Goal: Task Accomplishment & Management: Use online tool/utility

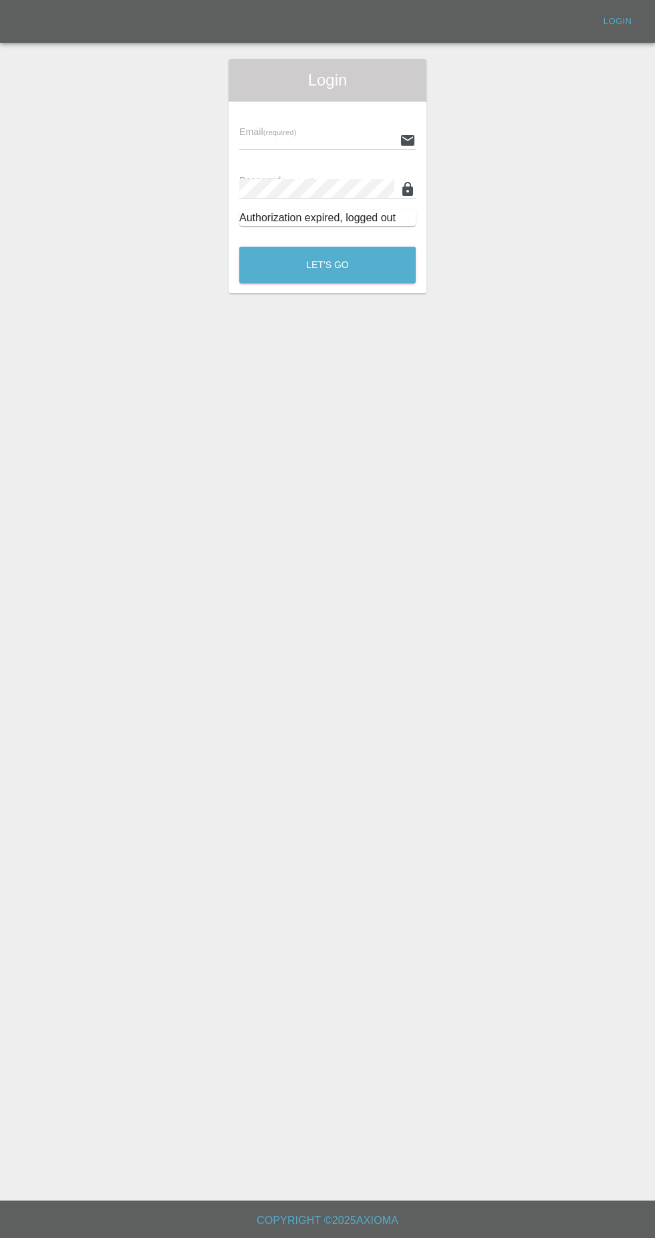
scroll to position [27, 0]
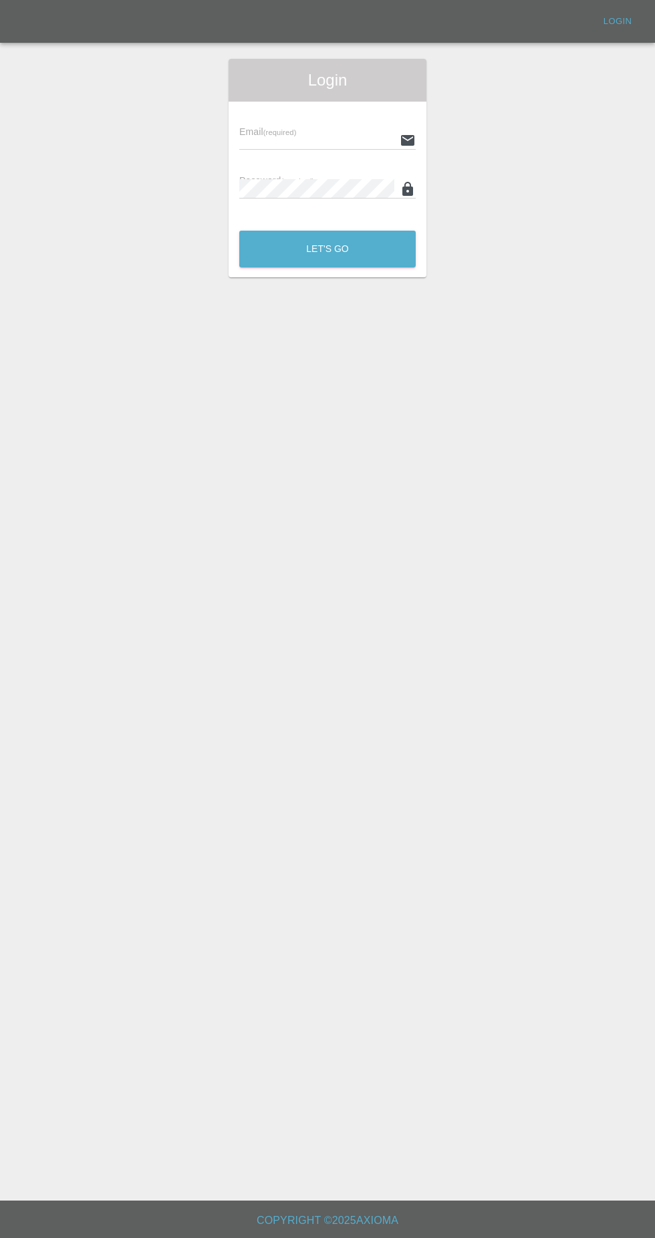
click at [242, 140] on input "text" at bounding box center [316, 139] width 155 height 19
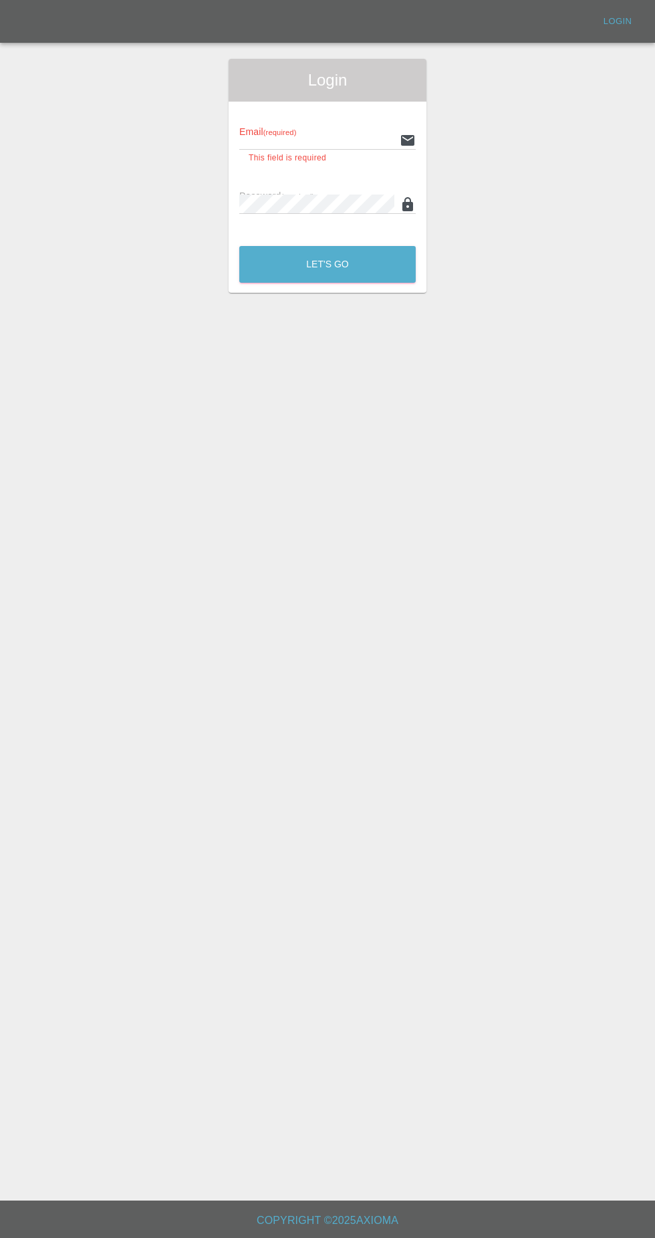
type input "[EMAIL_ADDRESS][DOMAIN_NAME]"
click at [239, 246] on button "Let's Go" at bounding box center [327, 264] width 177 height 37
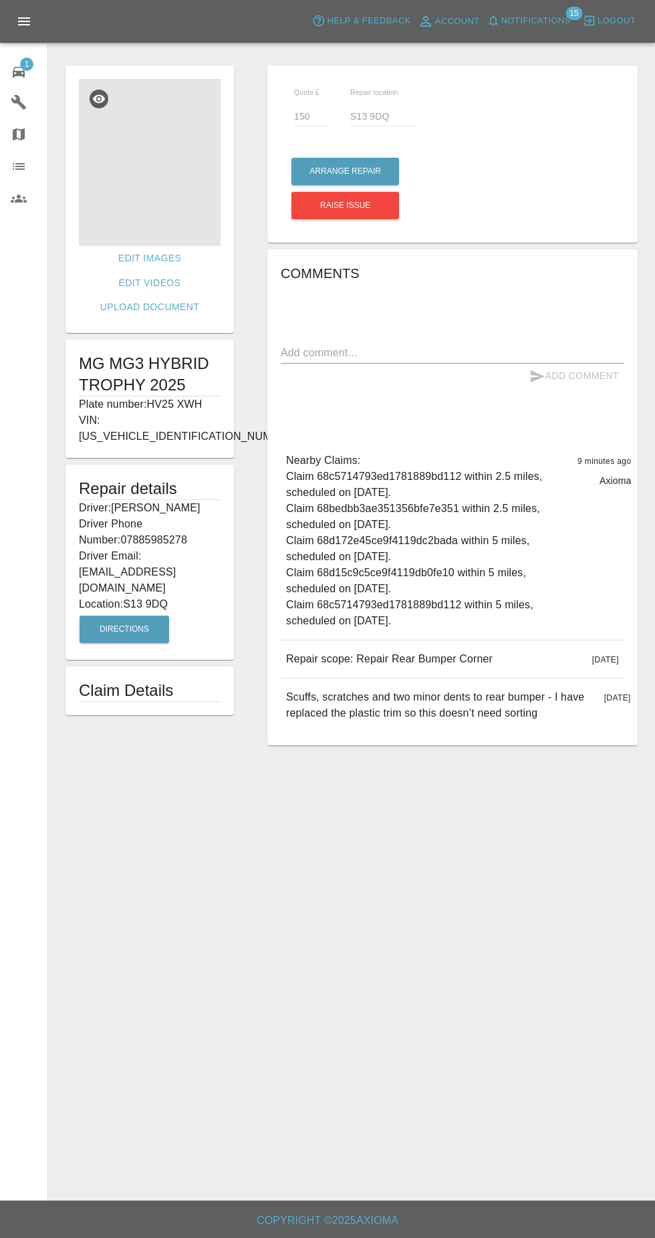
click at [131, 174] on img at bounding box center [150, 162] width 142 height 167
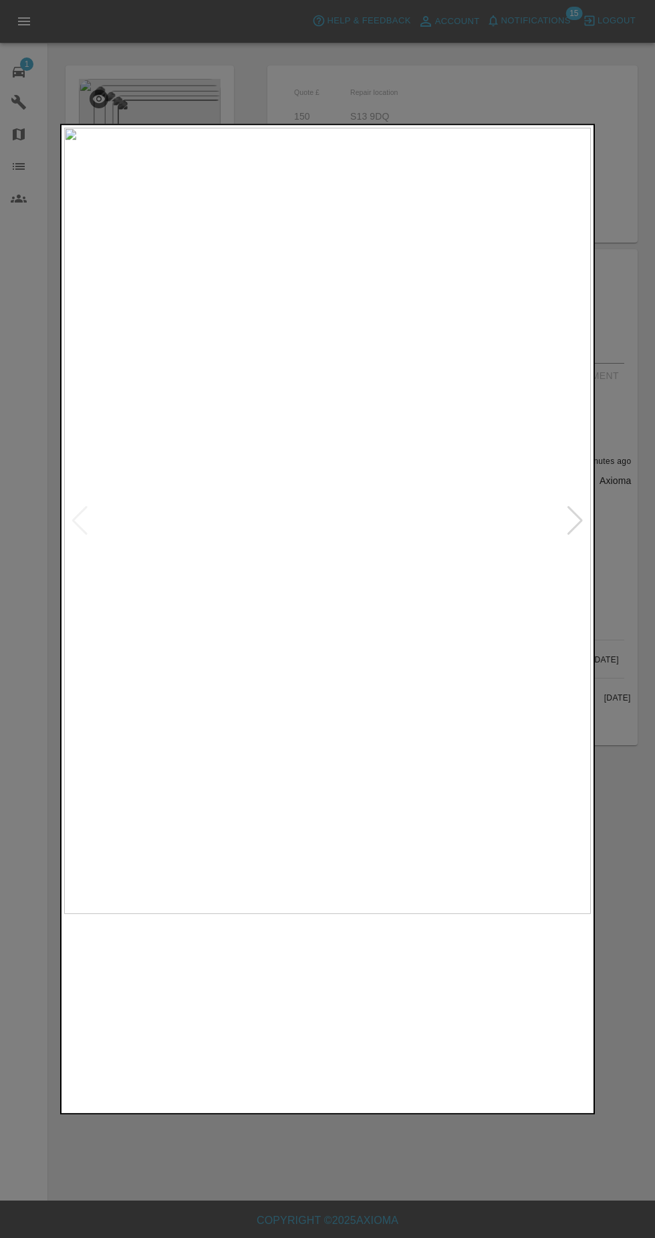
click at [251, 1006] on img at bounding box center [261, 1012] width 127 height 183
click at [412, 1020] on img at bounding box center [394, 1012] width 127 height 183
click at [510, 1009] on img at bounding box center [528, 1012] width 127 height 183
click at [368, 1178] on div at bounding box center [327, 619] width 655 height 1238
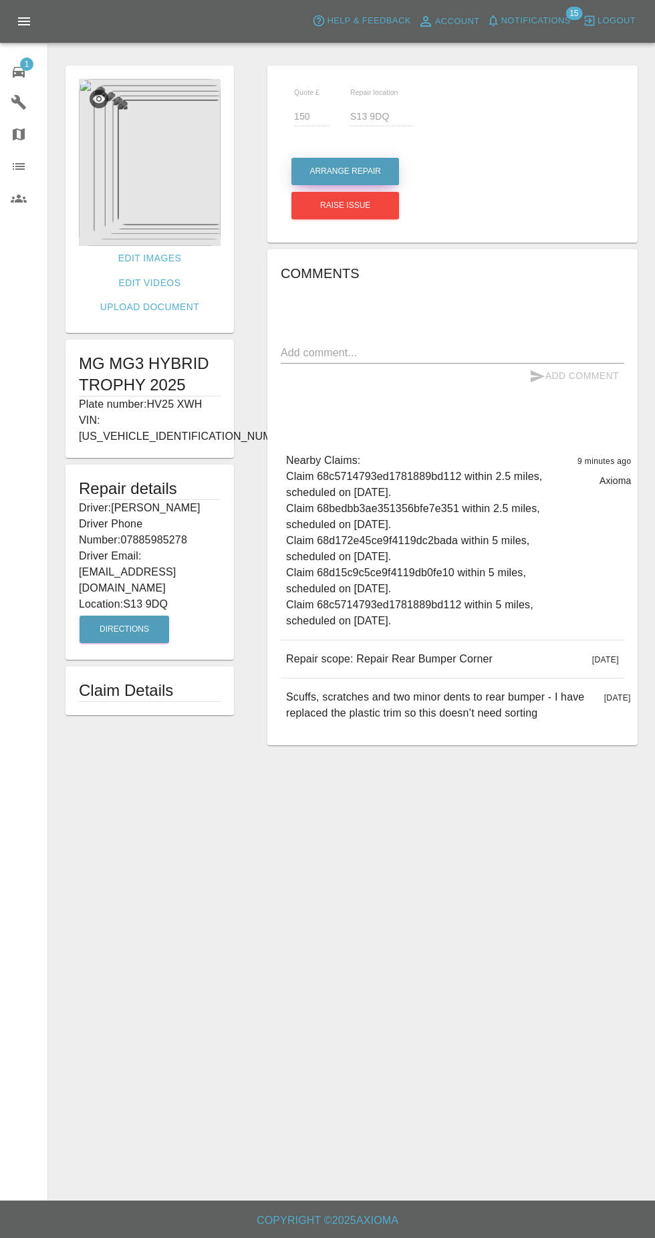
click at [366, 169] on button "Arrange Repair" at bounding box center [346, 171] width 108 height 27
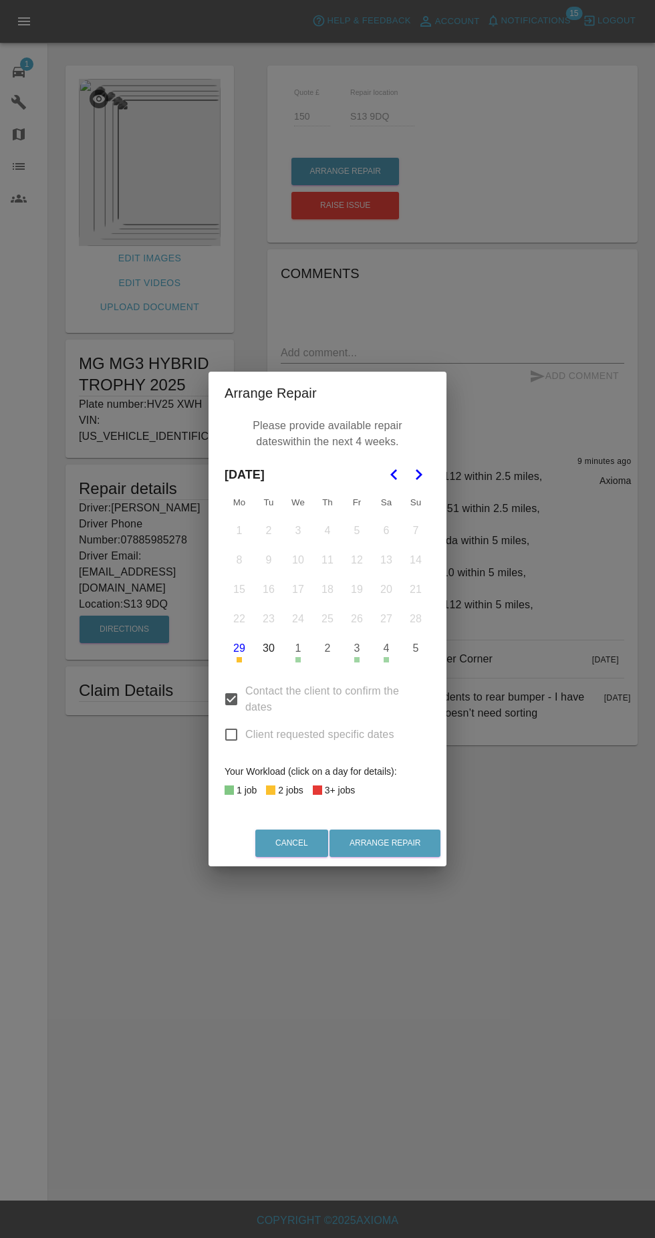
click at [269, 649] on button "30" at bounding box center [269, 648] width 28 height 28
click at [423, 475] on icon "Go to the Next Month" at bounding box center [419, 475] width 16 height 16
click at [394, 475] on icon "Go to the Previous Month" at bounding box center [394, 475] width 16 height 16
click at [328, 650] on button "2" at bounding box center [328, 648] width 28 height 28
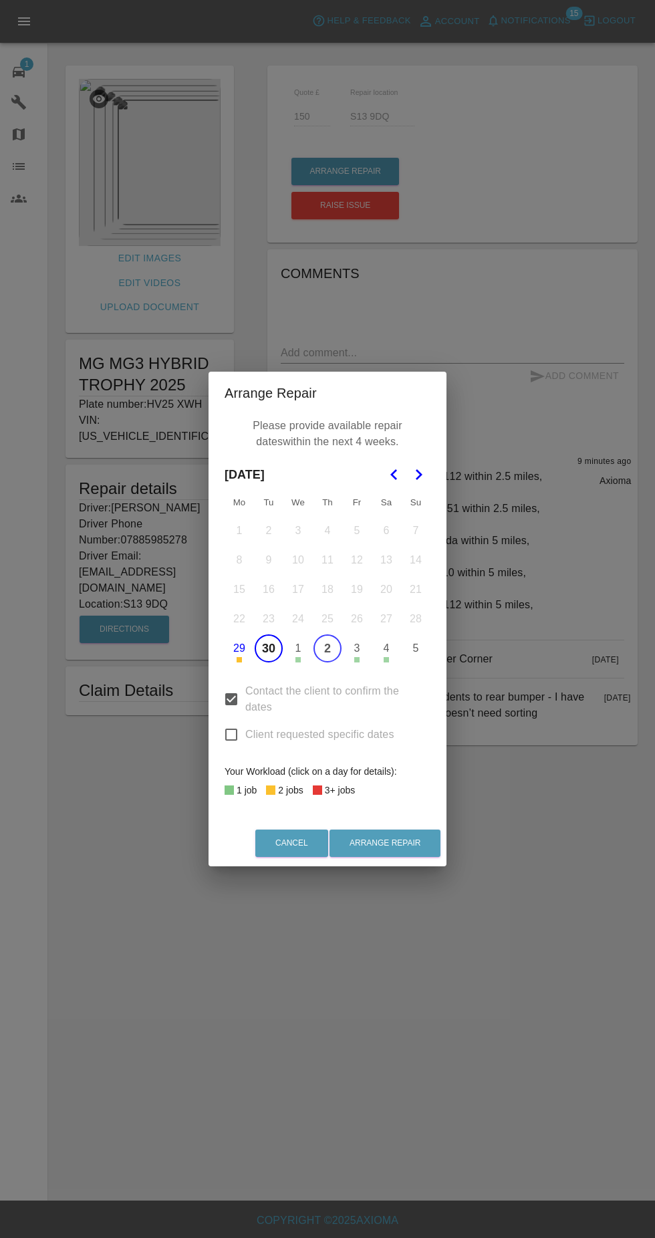
click at [330, 653] on button "2" at bounding box center [328, 648] width 28 height 28
click at [360, 649] on button "3" at bounding box center [357, 648] width 28 height 28
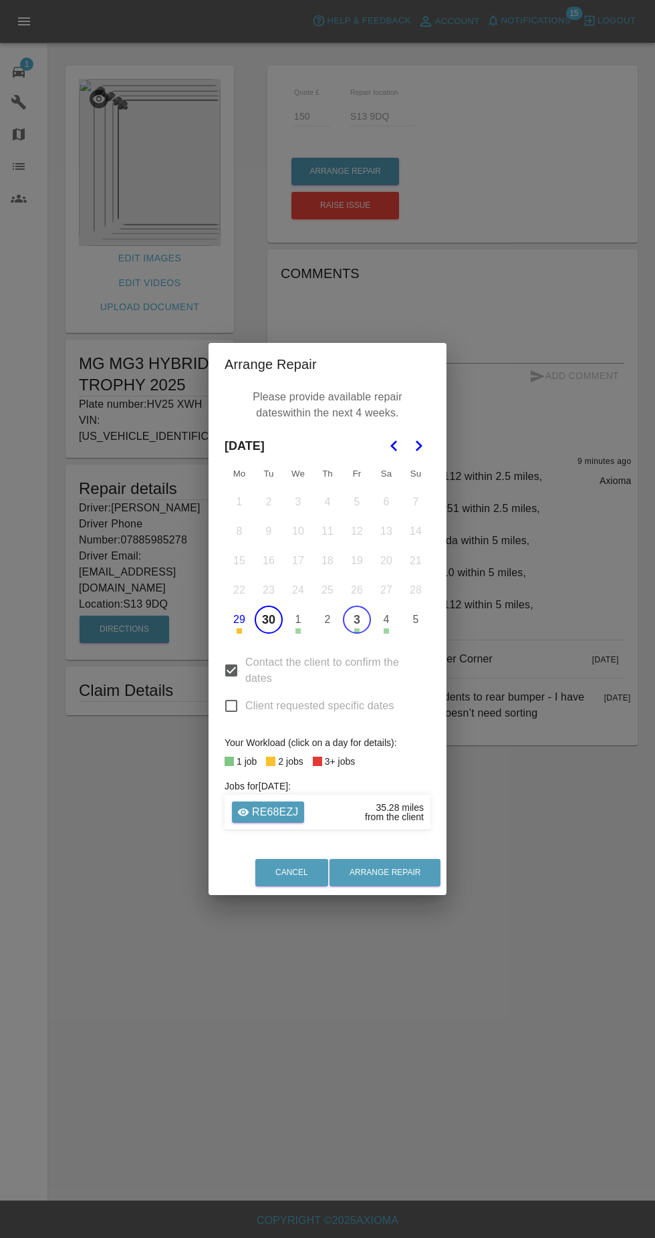
click at [357, 620] on button "3" at bounding box center [357, 620] width 28 height 28
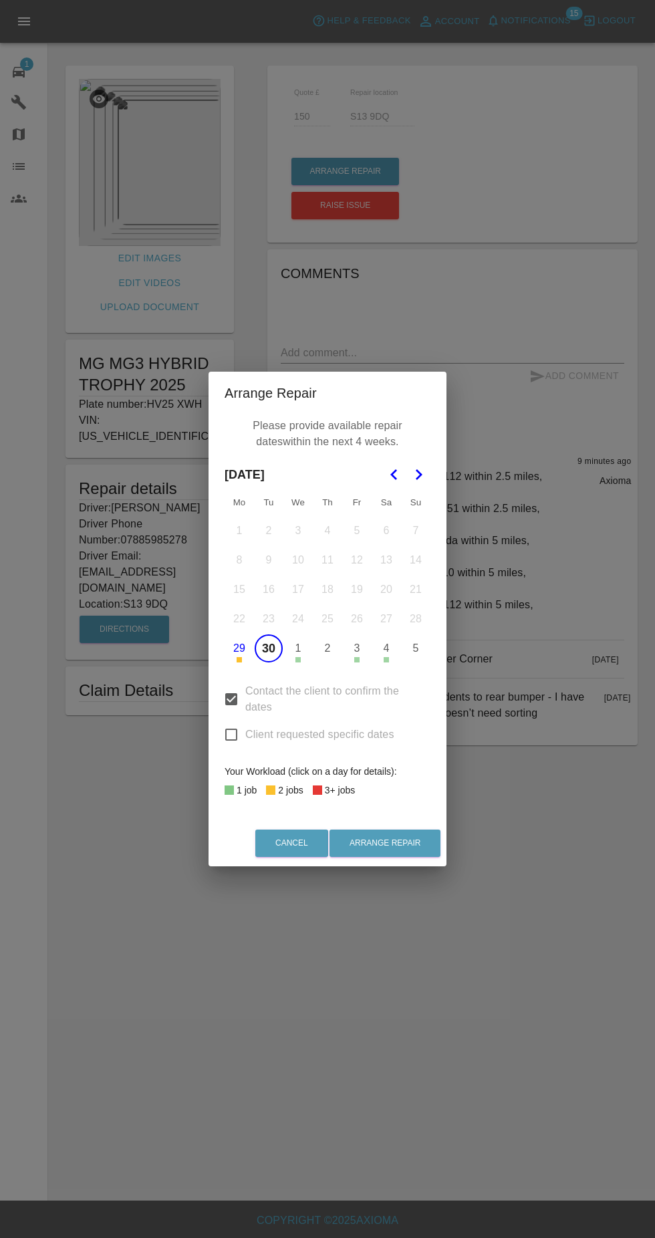
click at [419, 475] on icon "Go to the Next Month" at bounding box center [419, 475] width 16 height 16
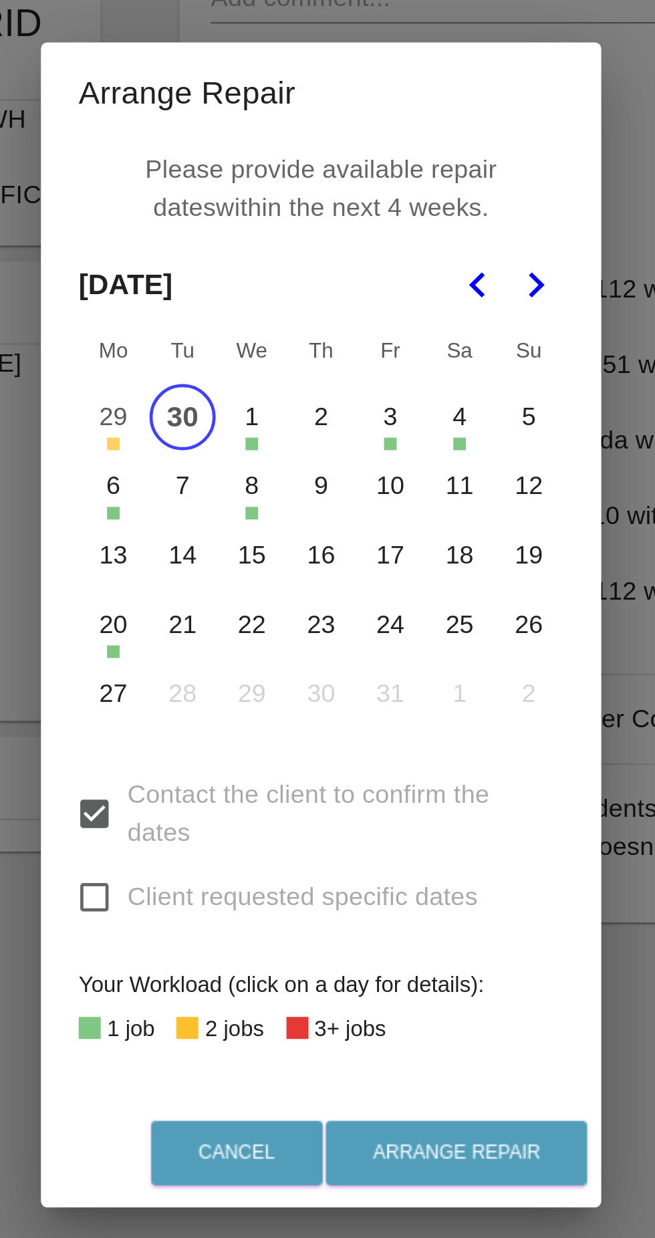
click at [268, 564] on button "7" at bounding box center [269, 560] width 28 height 28
click at [234, 595] on button "13" at bounding box center [239, 590] width 28 height 28
click at [262, 589] on button "14" at bounding box center [269, 590] width 28 height 28
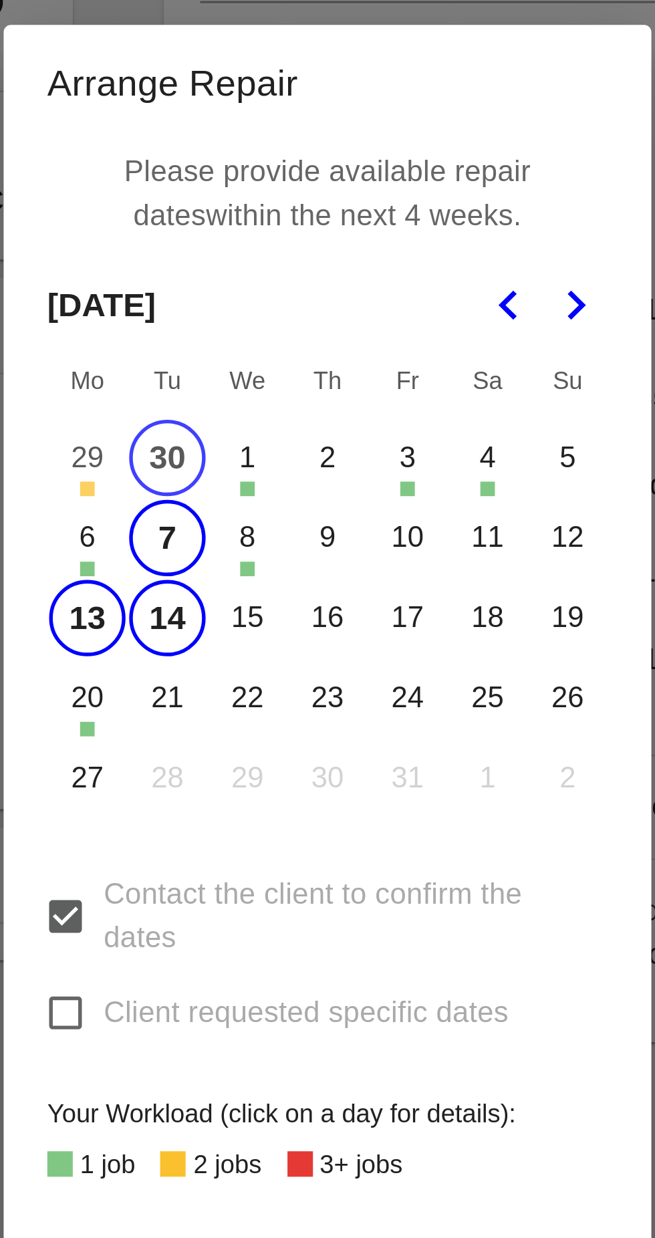
click at [354, 570] on button "10" at bounding box center [357, 560] width 28 height 28
click at [330, 588] on button "16" at bounding box center [328, 590] width 28 height 28
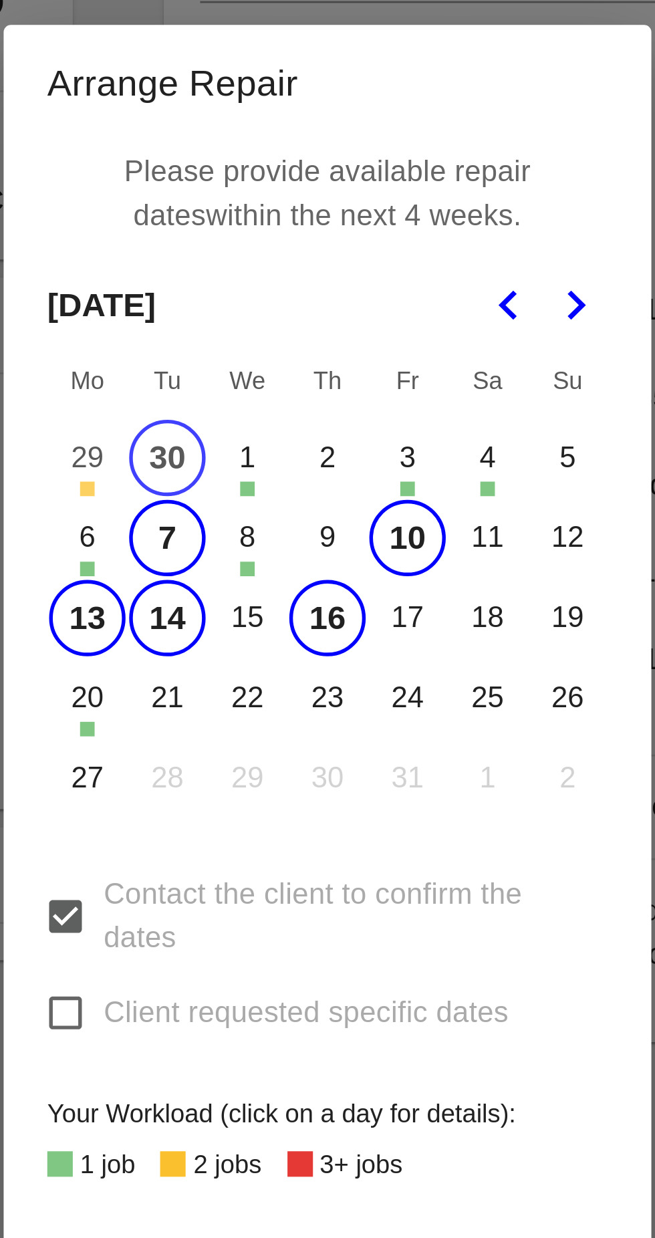
click at [355, 589] on button "17" at bounding box center [357, 590] width 28 height 28
click at [245, 612] on button "20" at bounding box center [239, 619] width 28 height 28
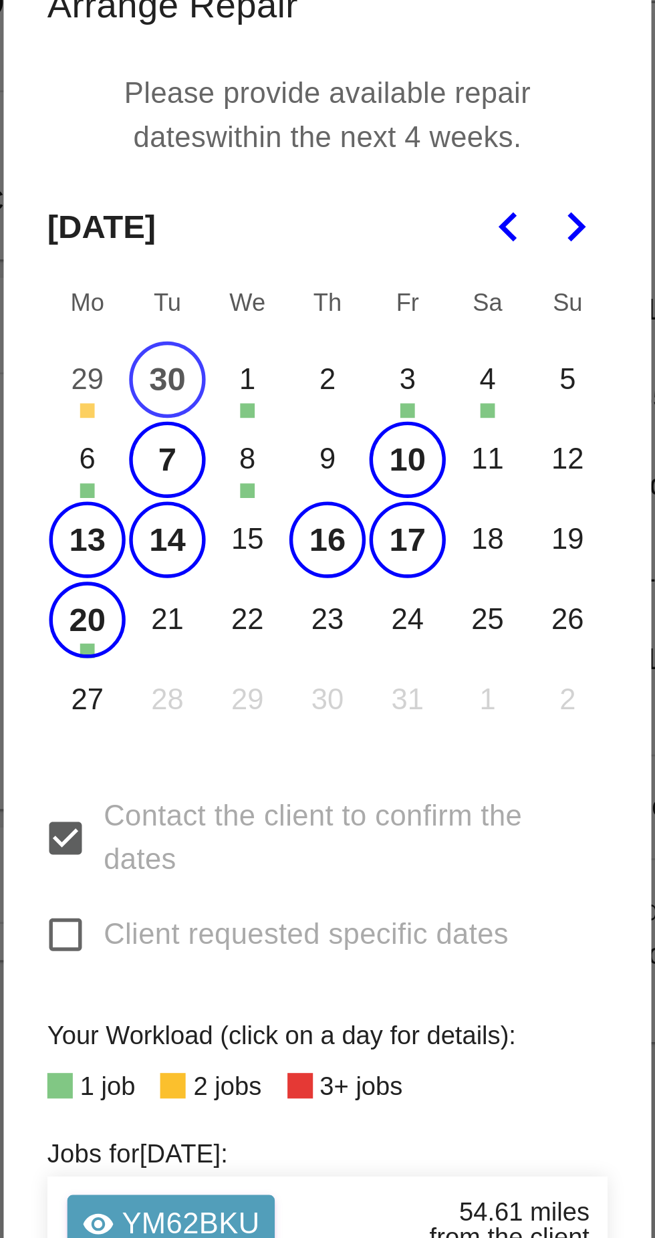
click at [267, 588] on button "21" at bounding box center [269, 590] width 28 height 28
click at [304, 594] on button "22" at bounding box center [298, 590] width 28 height 28
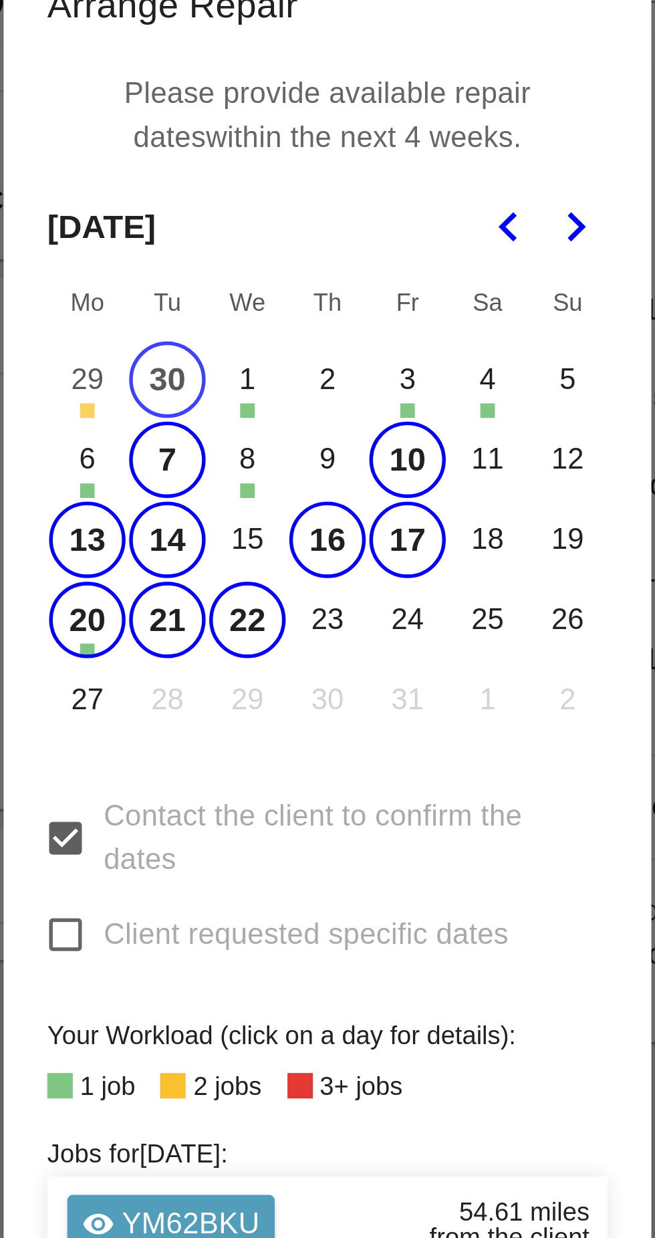
click at [325, 589] on button "23" at bounding box center [328, 590] width 28 height 28
click at [356, 590] on button "24" at bounding box center [357, 590] width 28 height 28
click at [235, 613] on button "27" at bounding box center [239, 620] width 28 height 28
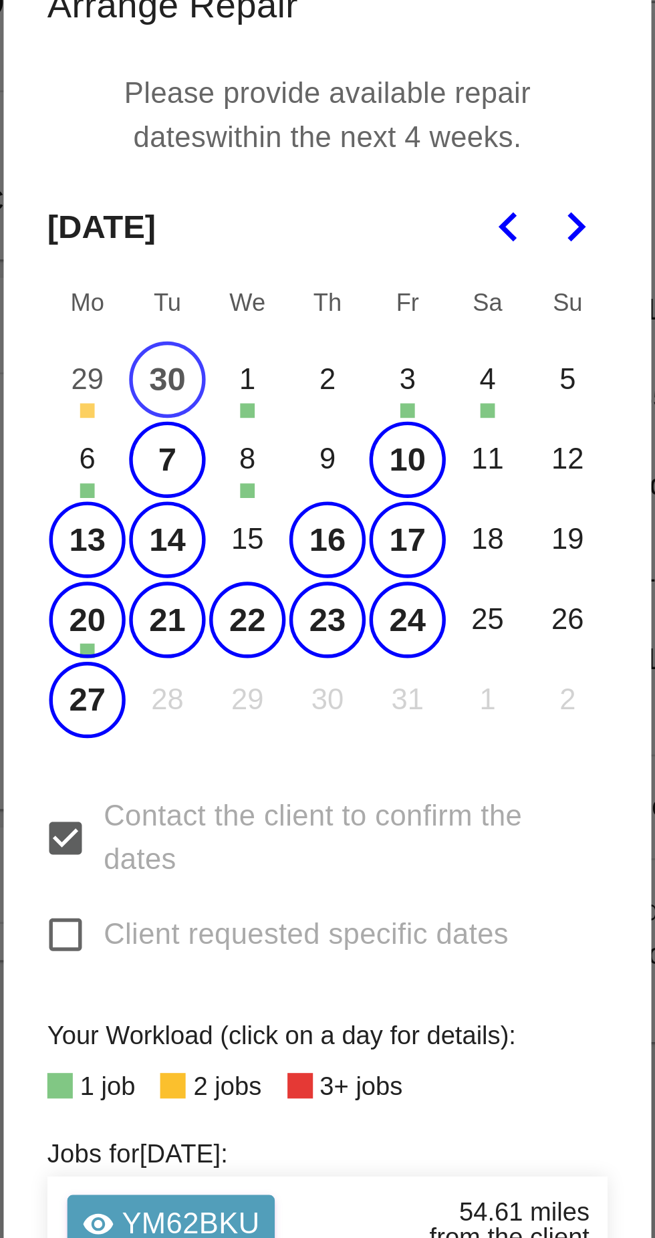
click at [237, 590] on button "20" at bounding box center [239, 590] width 28 height 28
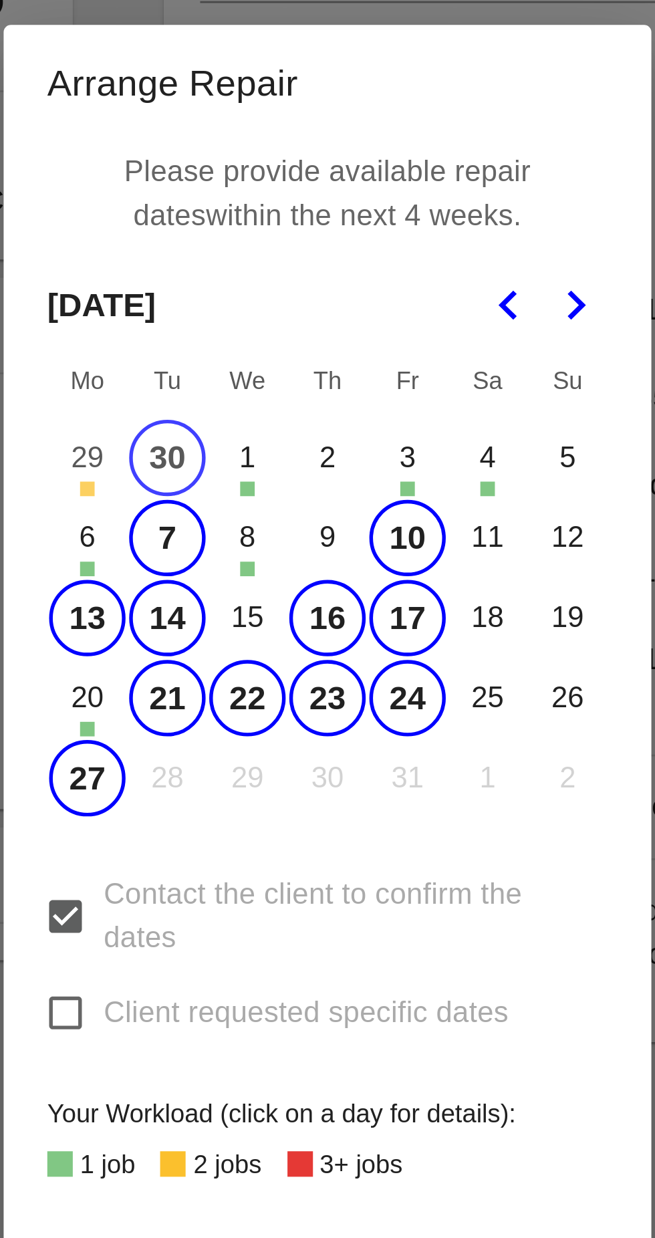
scroll to position [0, 0]
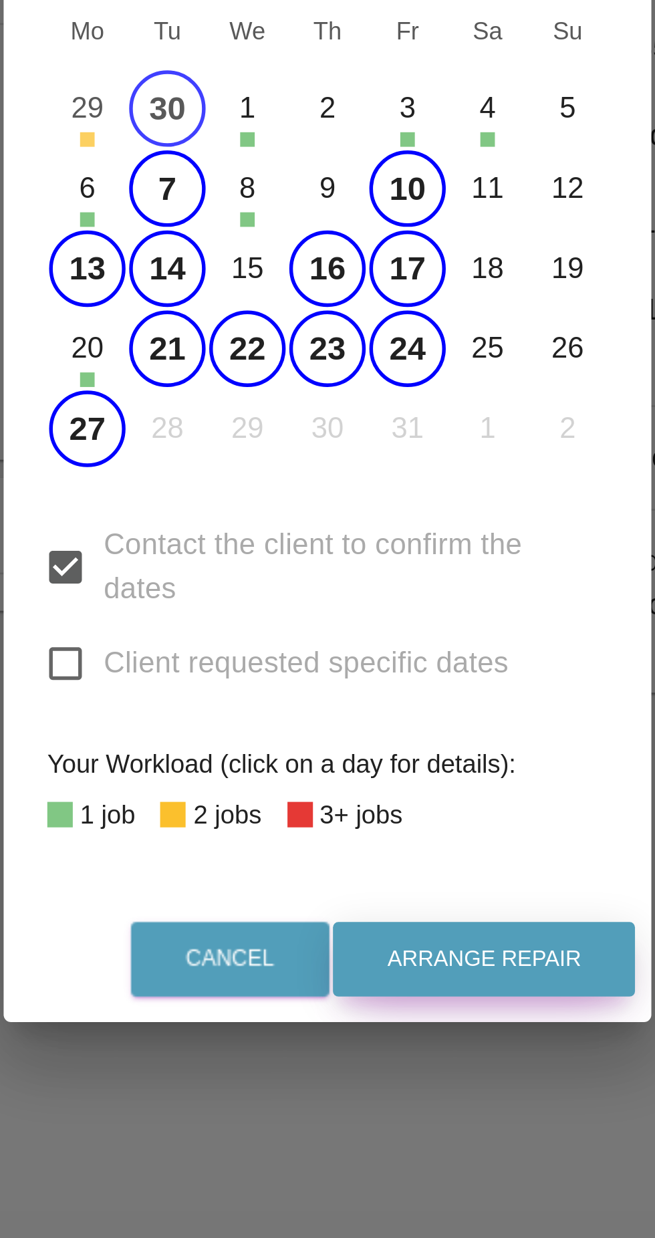
click at [372, 857] on button "Arrange Repair" at bounding box center [385, 843] width 111 height 27
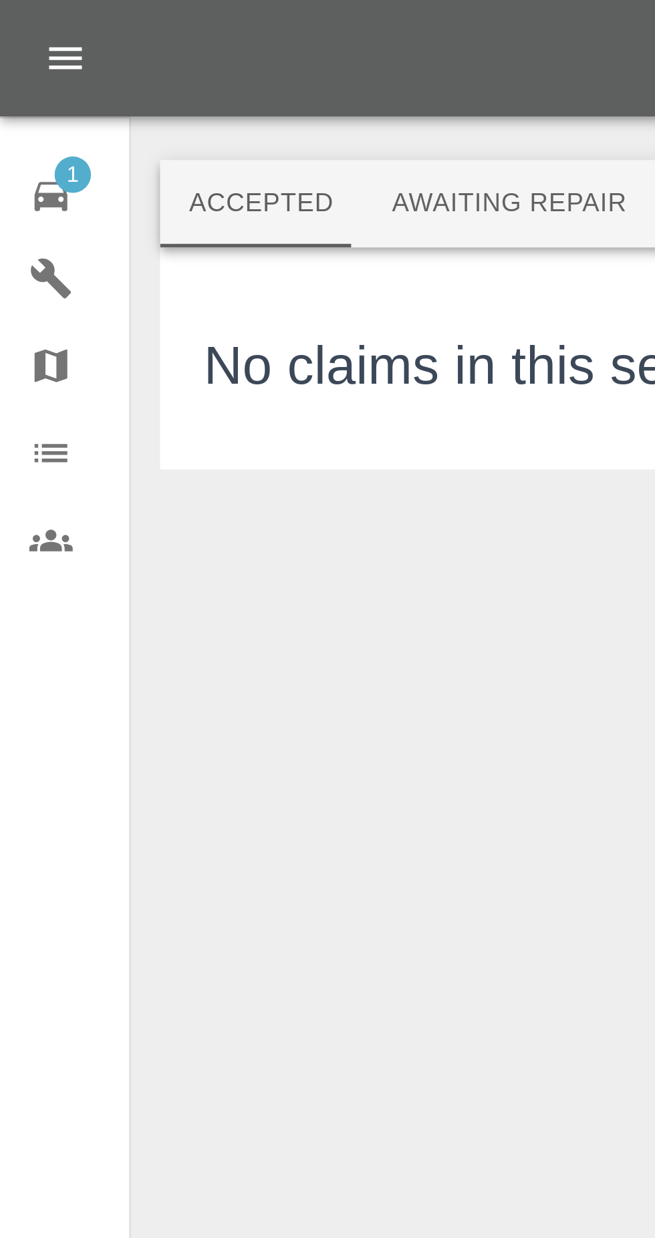
click at [21, 74] on icon at bounding box center [19, 72] width 12 height 11
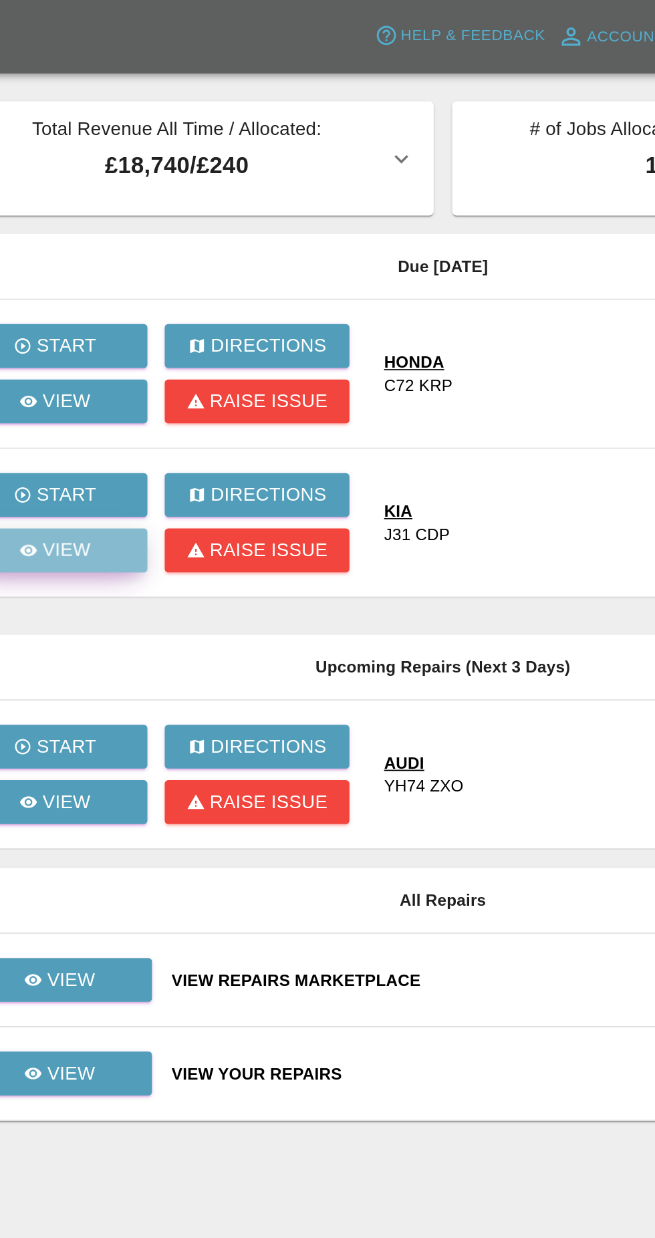
click at [150, 330] on link "View" at bounding box center [127, 318] width 107 height 25
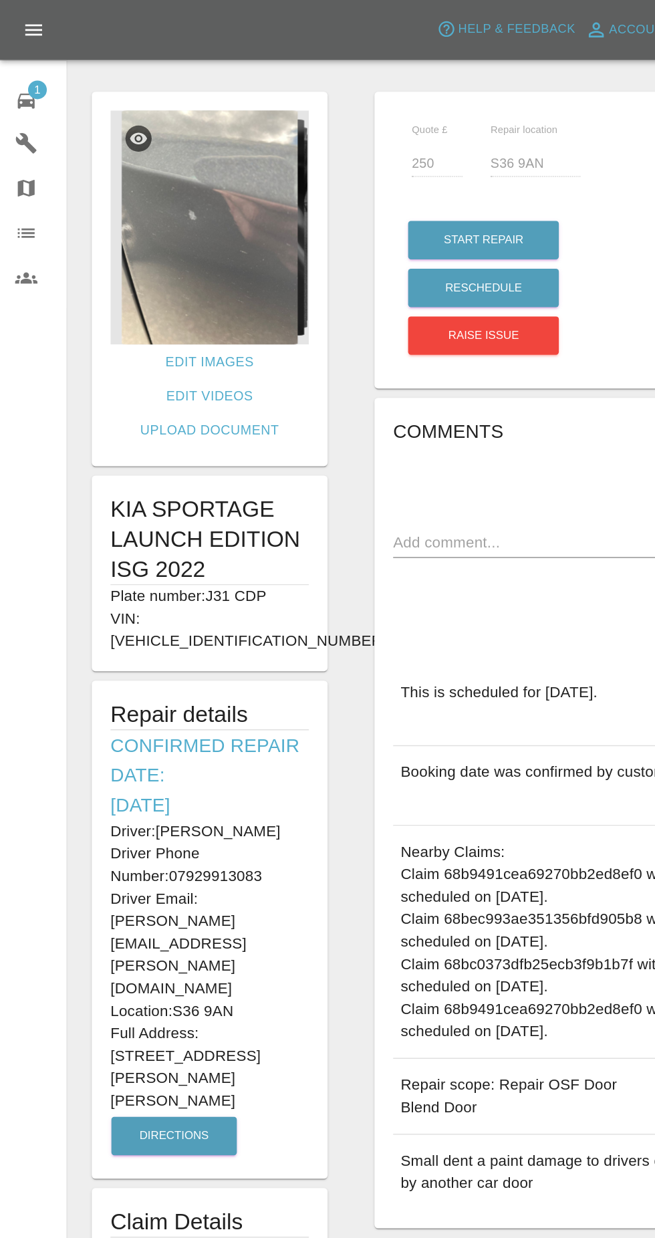
click at [117, 200] on img at bounding box center [150, 162] width 142 height 167
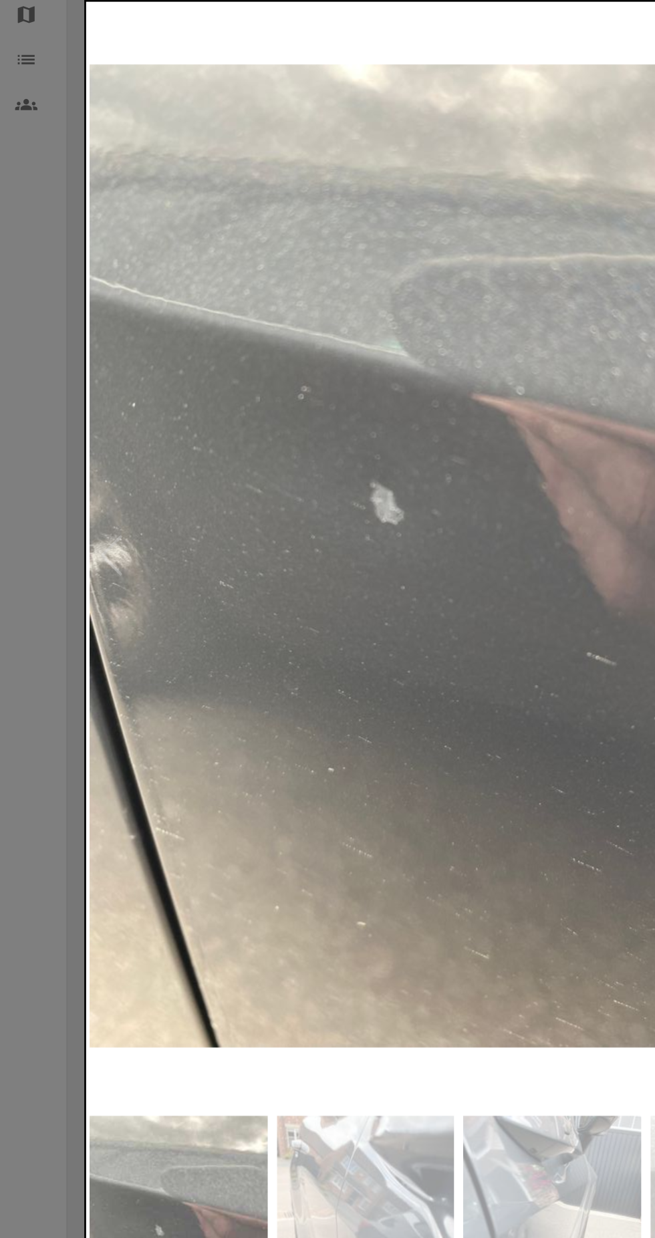
click at [257, 973] on img at bounding box center [261, 1012] width 127 height 183
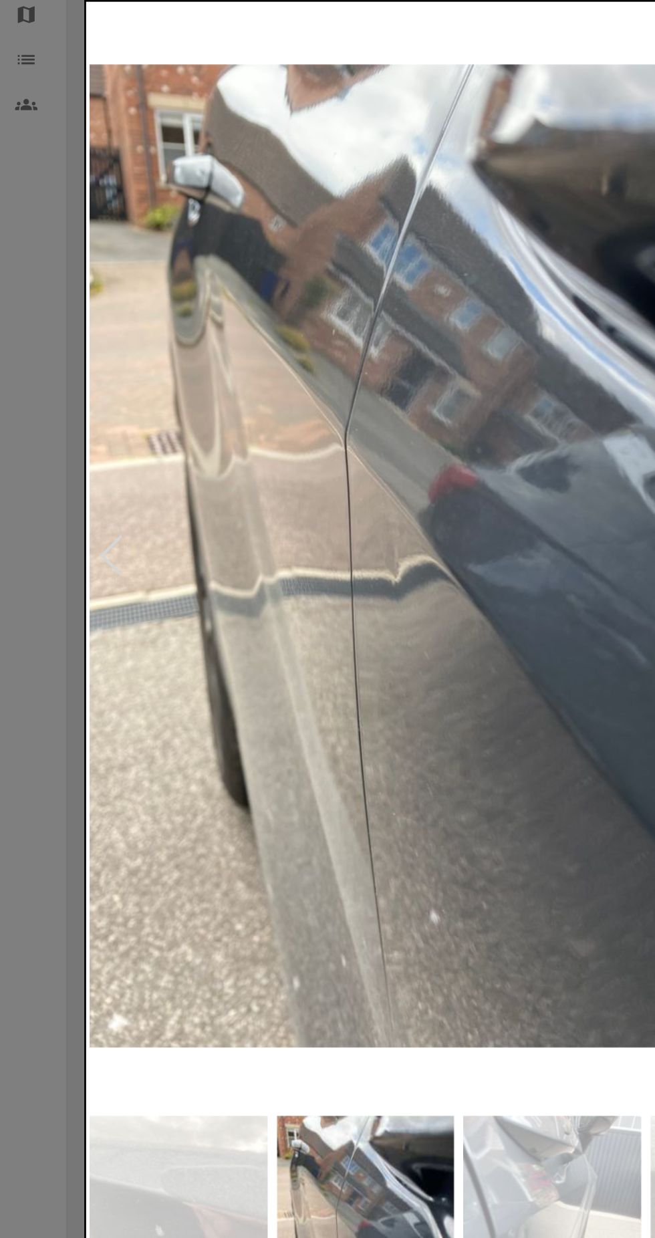
click at [405, 960] on img at bounding box center [394, 1012] width 127 height 183
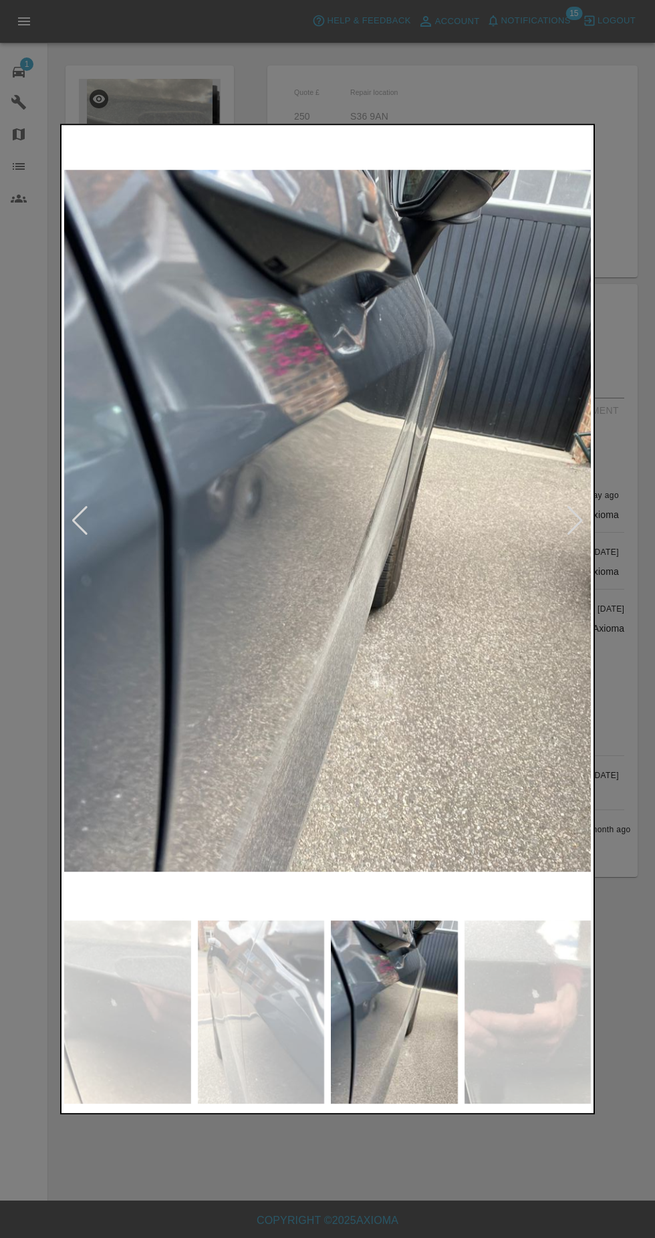
click at [288, 1030] on img at bounding box center [261, 1012] width 127 height 183
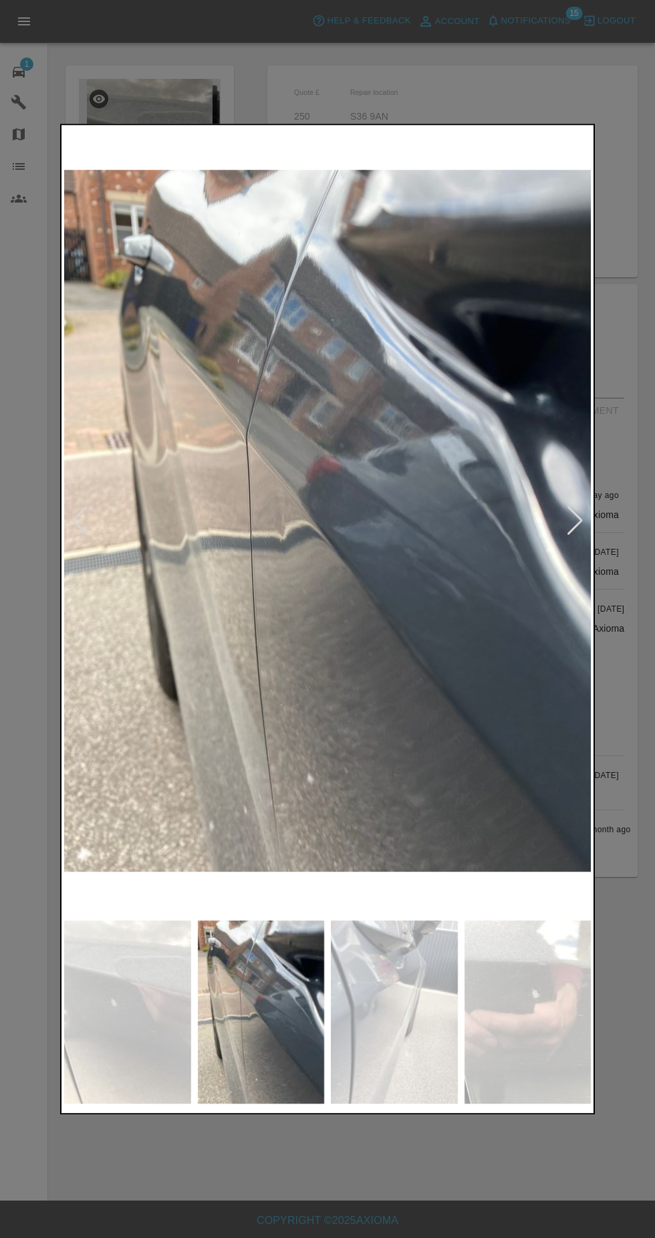
click at [155, 1058] on img at bounding box center [127, 1012] width 127 height 183
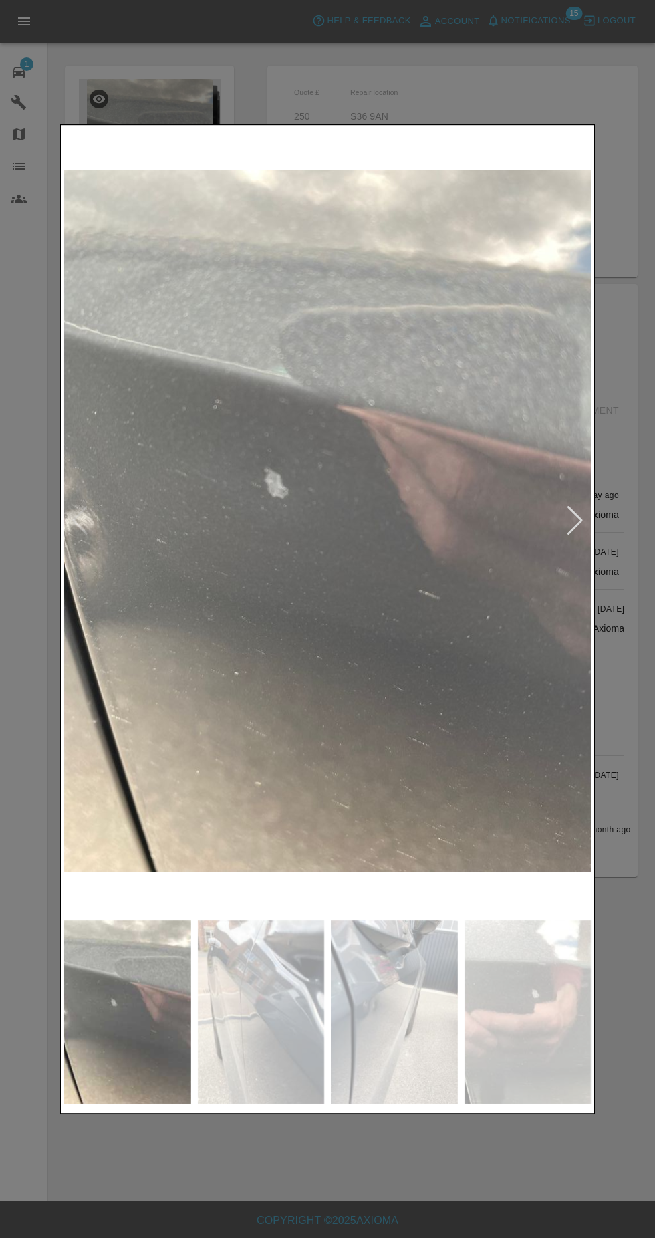
click at [236, 1046] on img at bounding box center [261, 1012] width 127 height 183
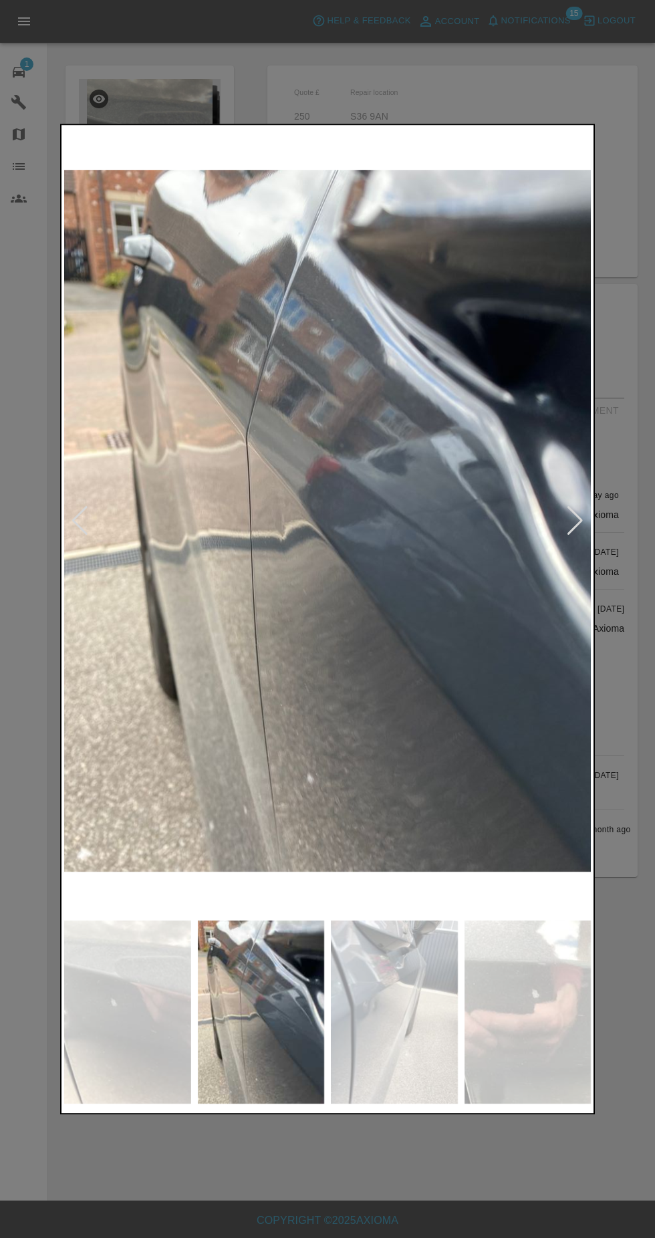
click at [300, 94] on div at bounding box center [327, 619] width 655 height 1238
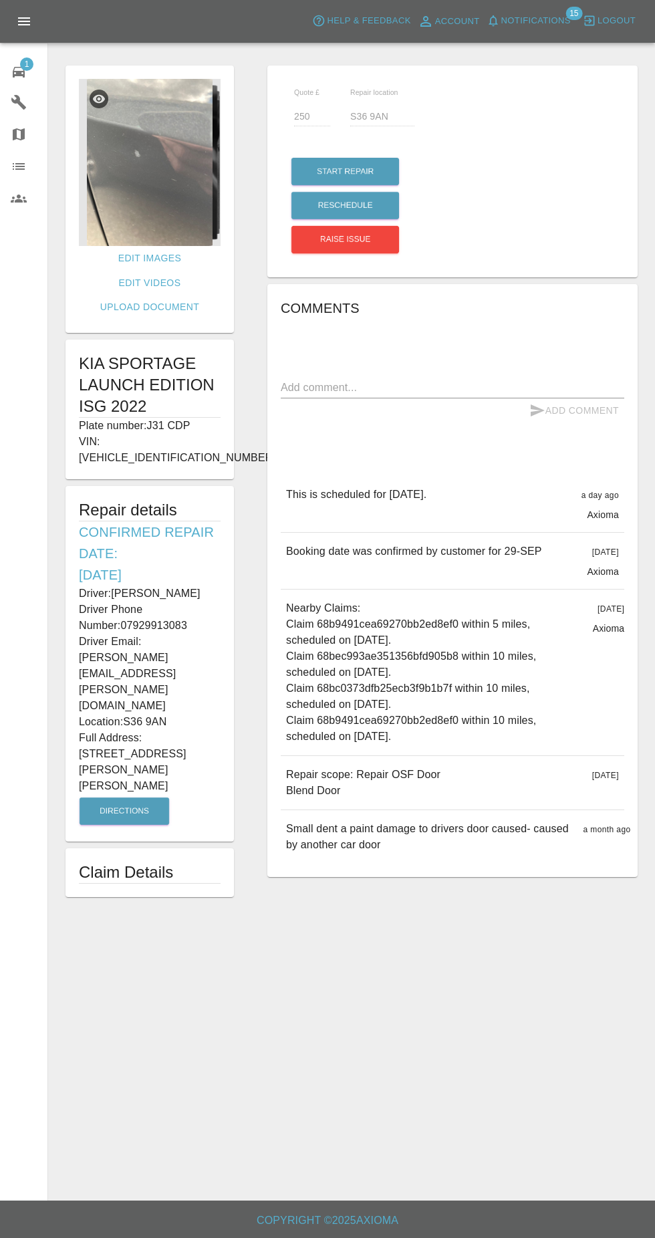
click at [129, 199] on img at bounding box center [150, 162] width 142 height 167
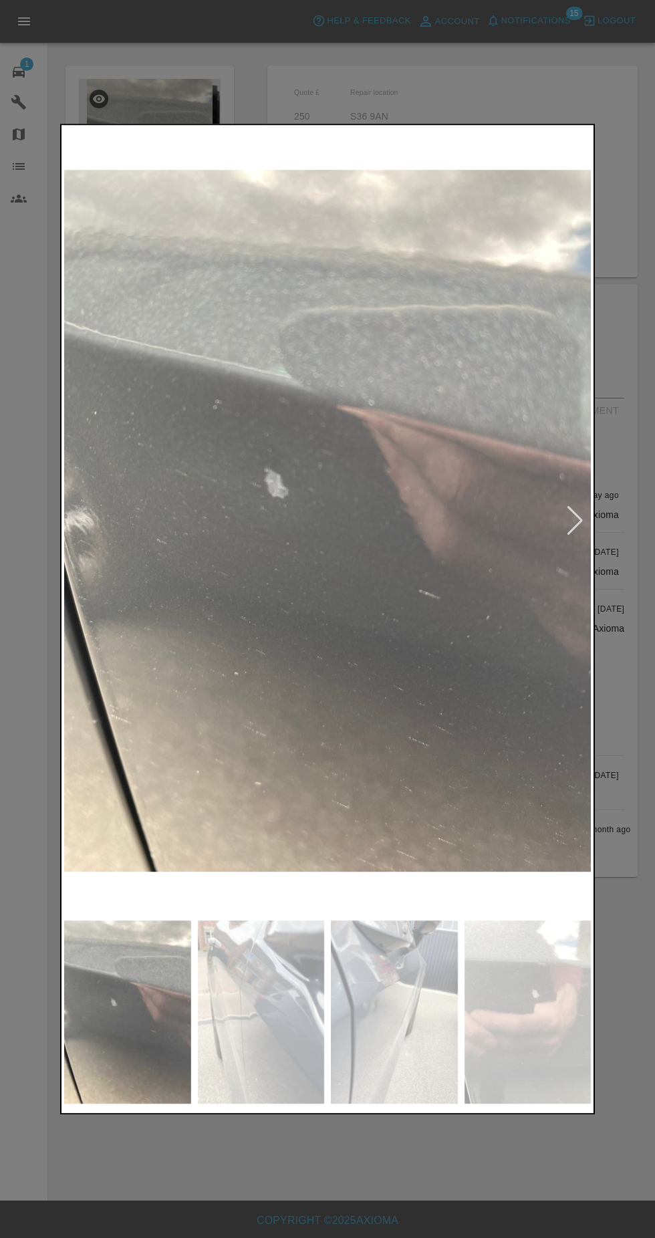
click at [375, 998] on img at bounding box center [394, 1012] width 127 height 183
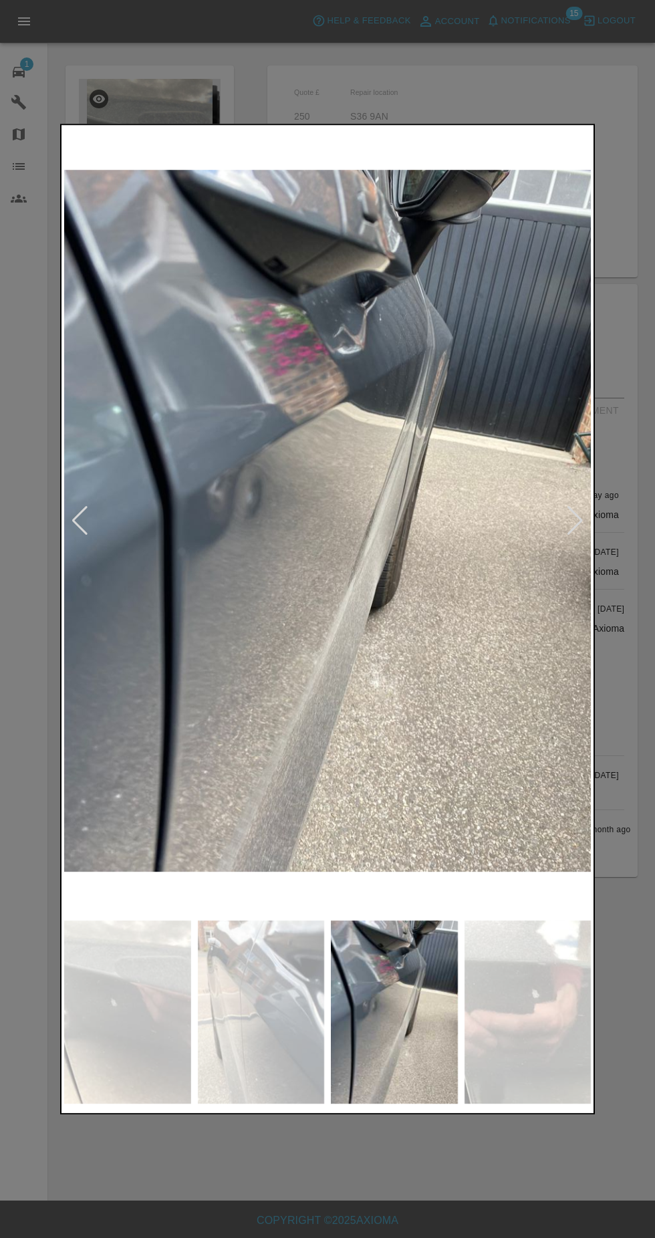
click at [483, 991] on img at bounding box center [528, 1012] width 127 height 183
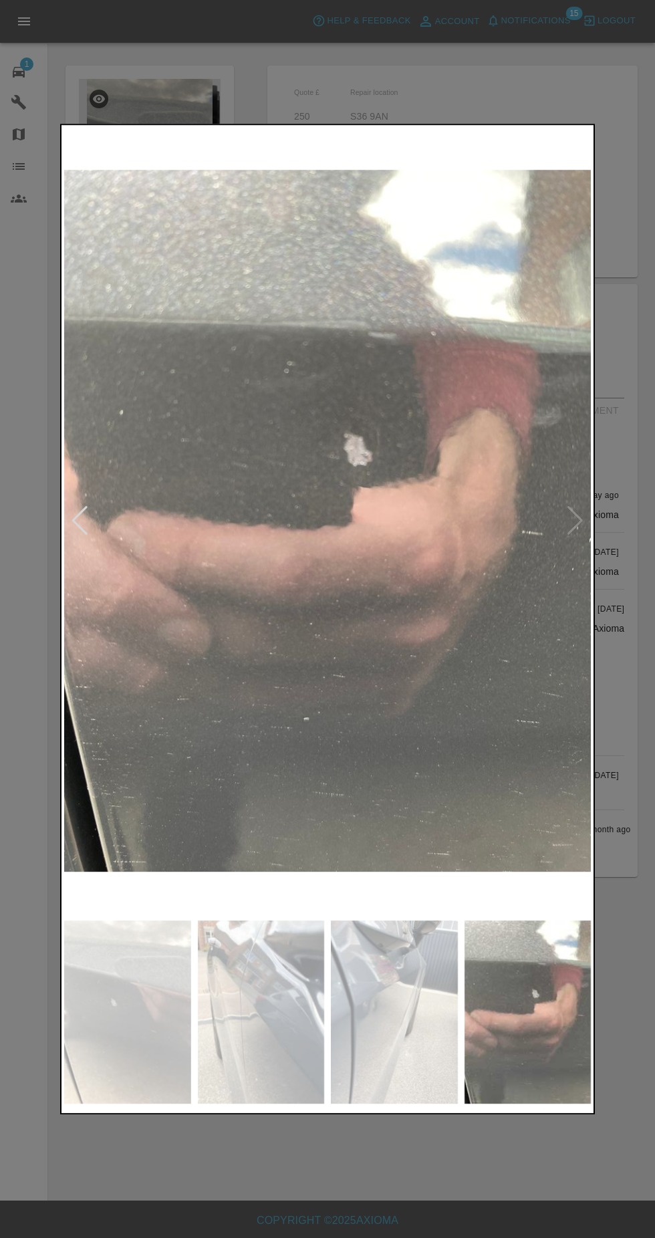
click at [252, 1014] on img at bounding box center [261, 1012] width 127 height 183
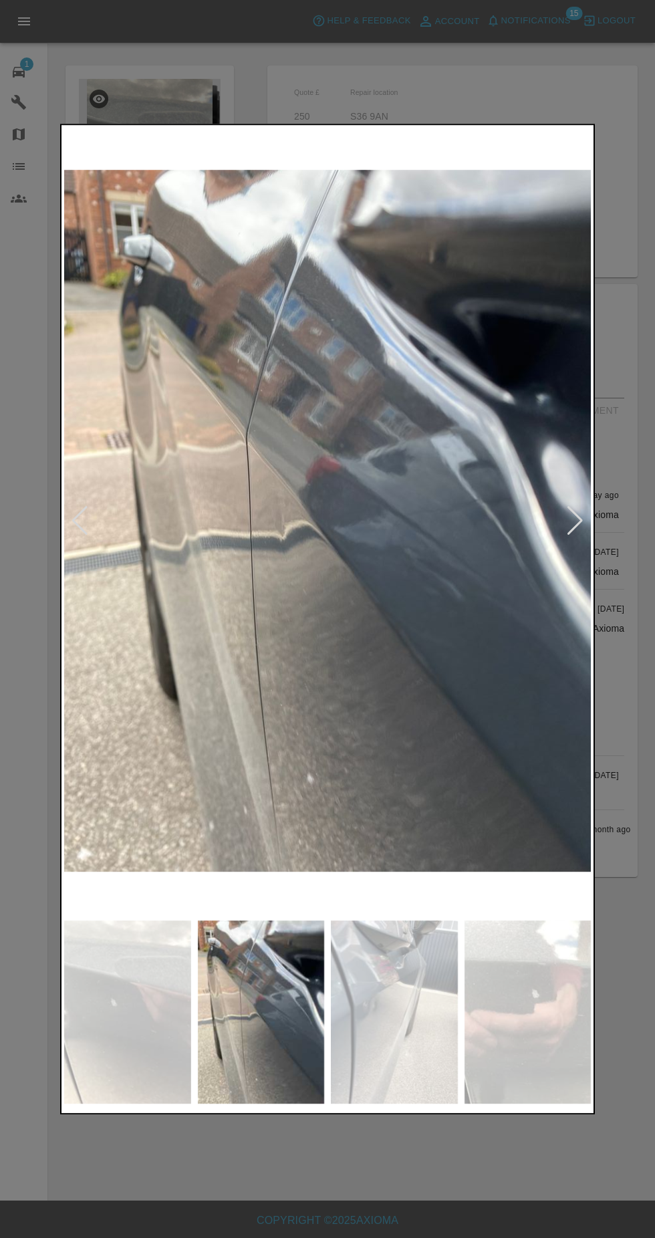
click at [133, 1007] on img at bounding box center [127, 1012] width 127 height 183
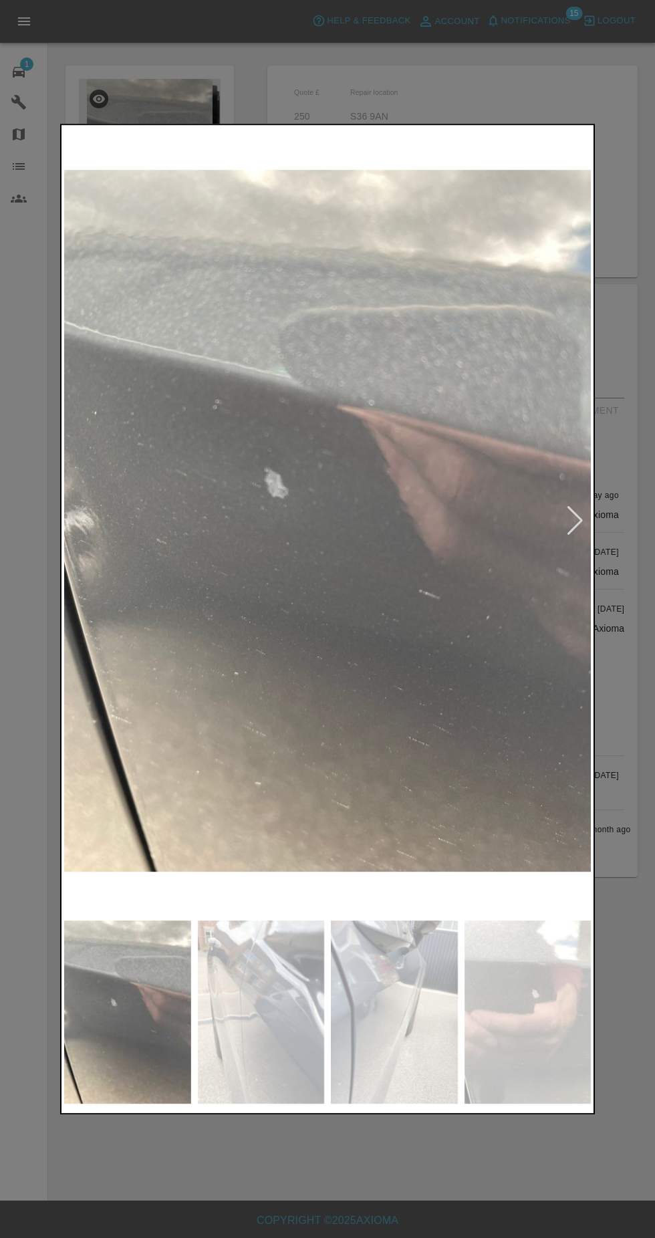
click at [535, 82] on div at bounding box center [327, 619] width 655 height 1238
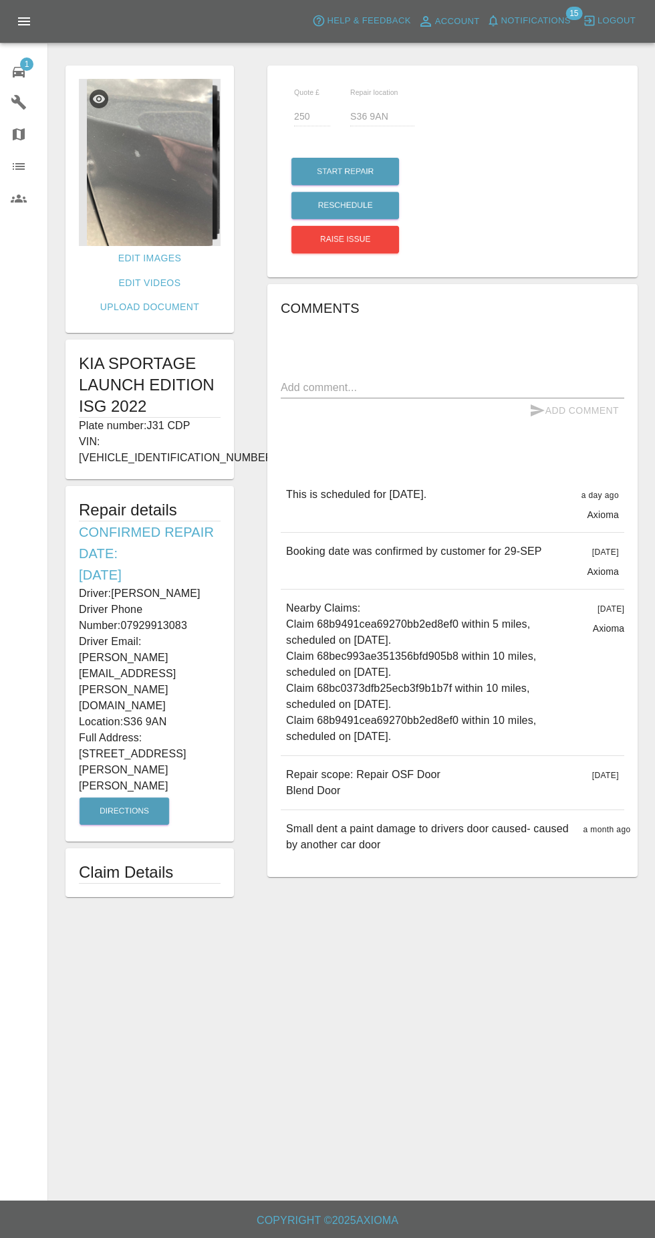
click at [182, 205] on img at bounding box center [150, 162] width 142 height 167
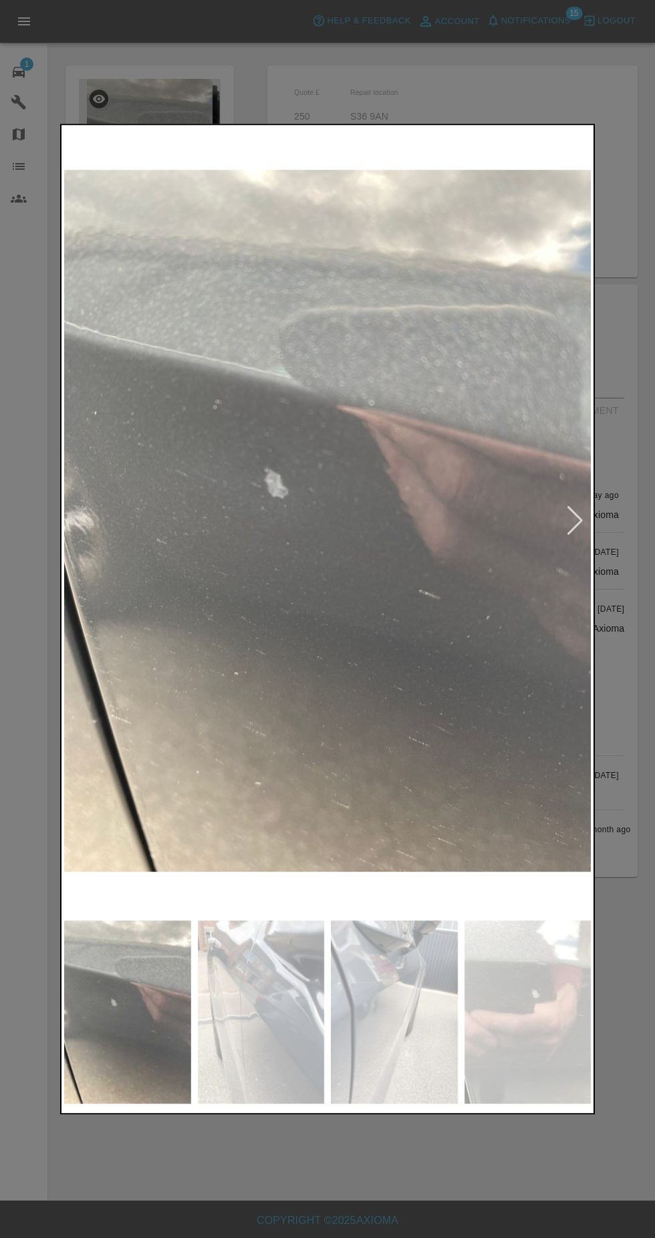
click at [299, 1033] on img at bounding box center [261, 1012] width 127 height 183
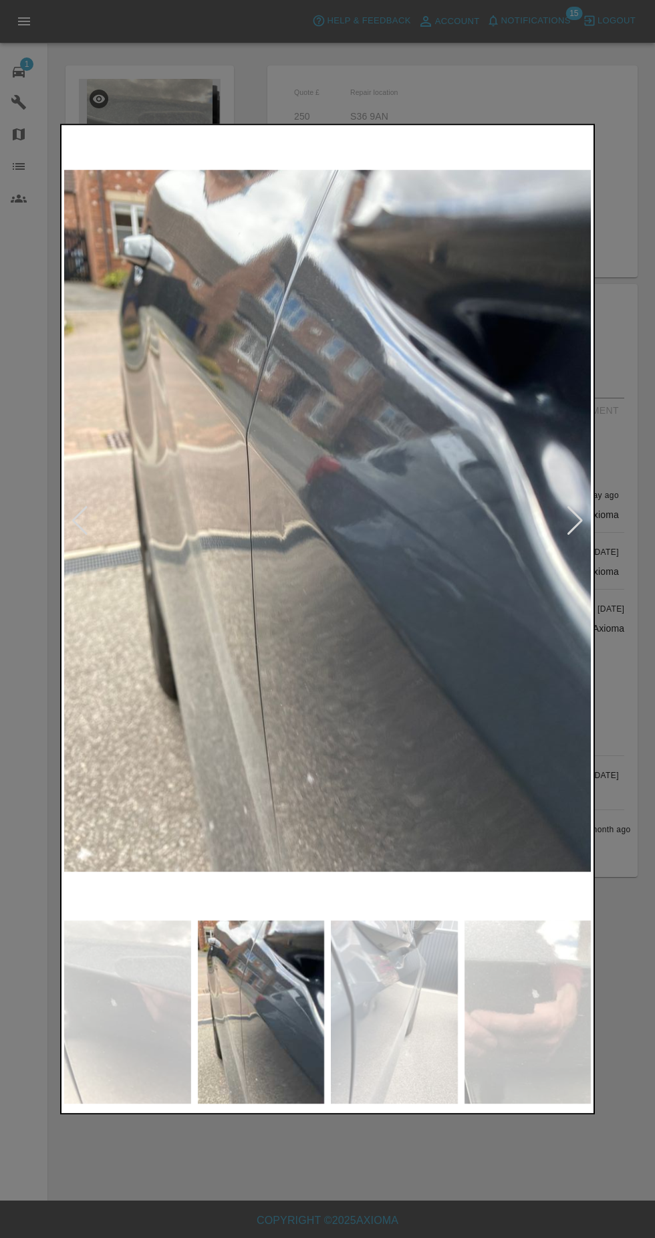
click at [409, 1017] on img at bounding box center [394, 1012] width 127 height 183
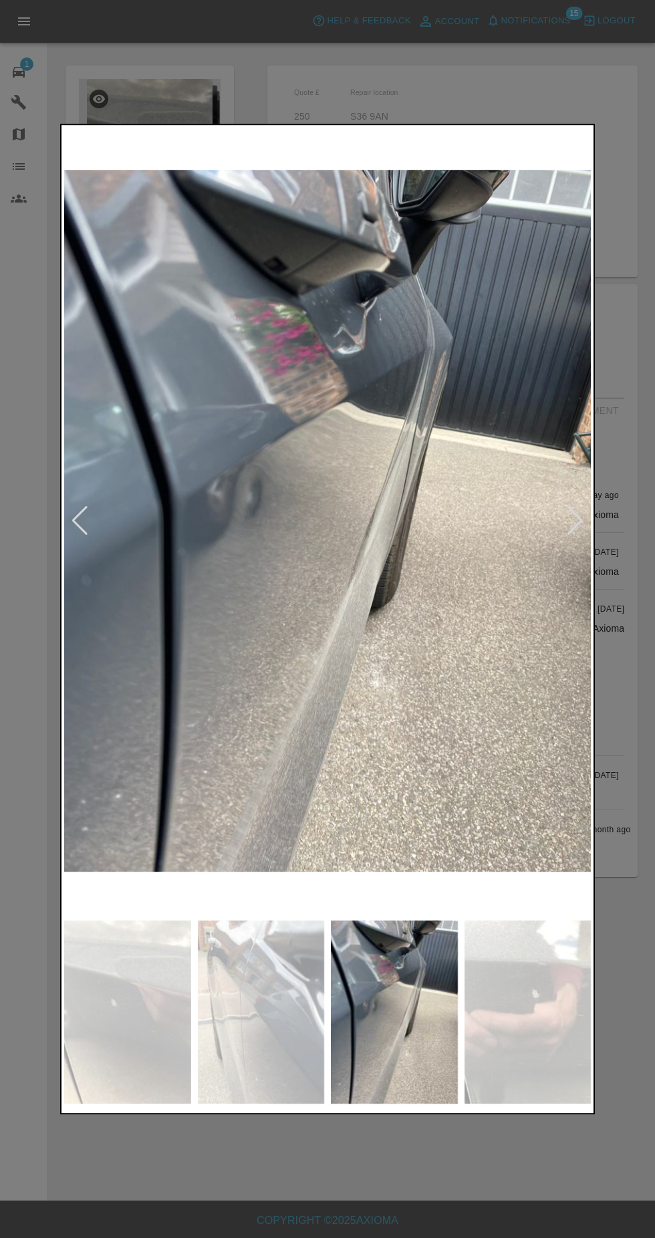
click at [477, 1012] on img at bounding box center [528, 1012] width 127 height 183
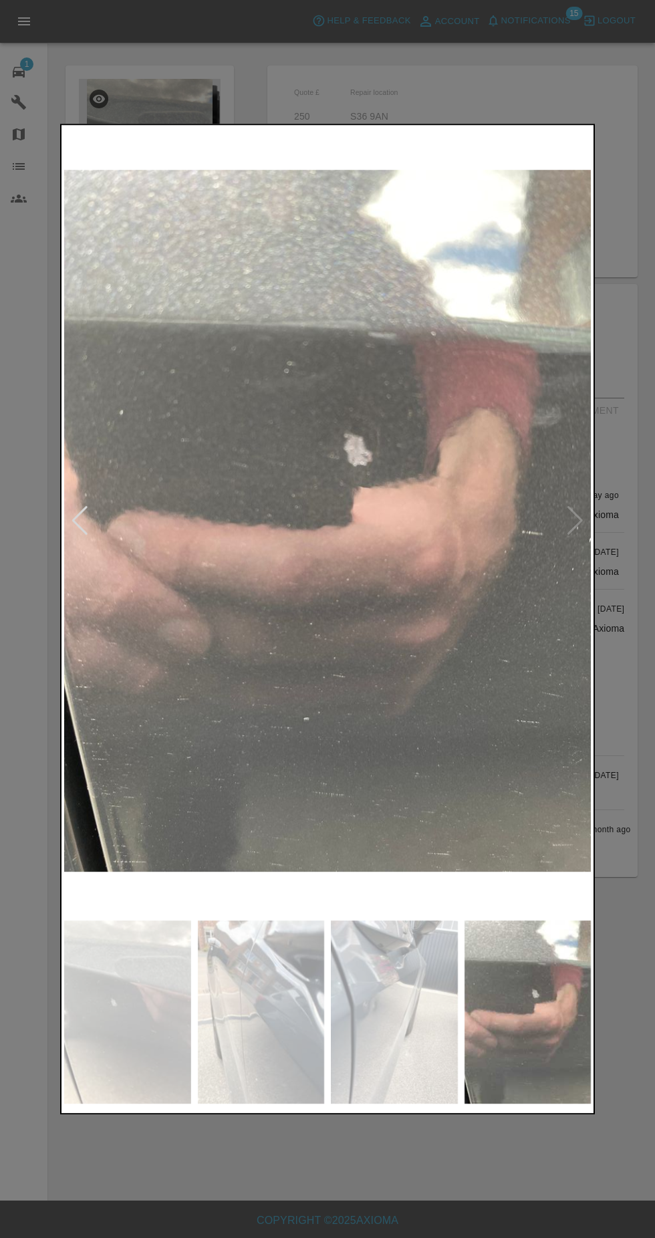
click at [414, 104] on div at bounding box center [327, 619] width 655 height 1238
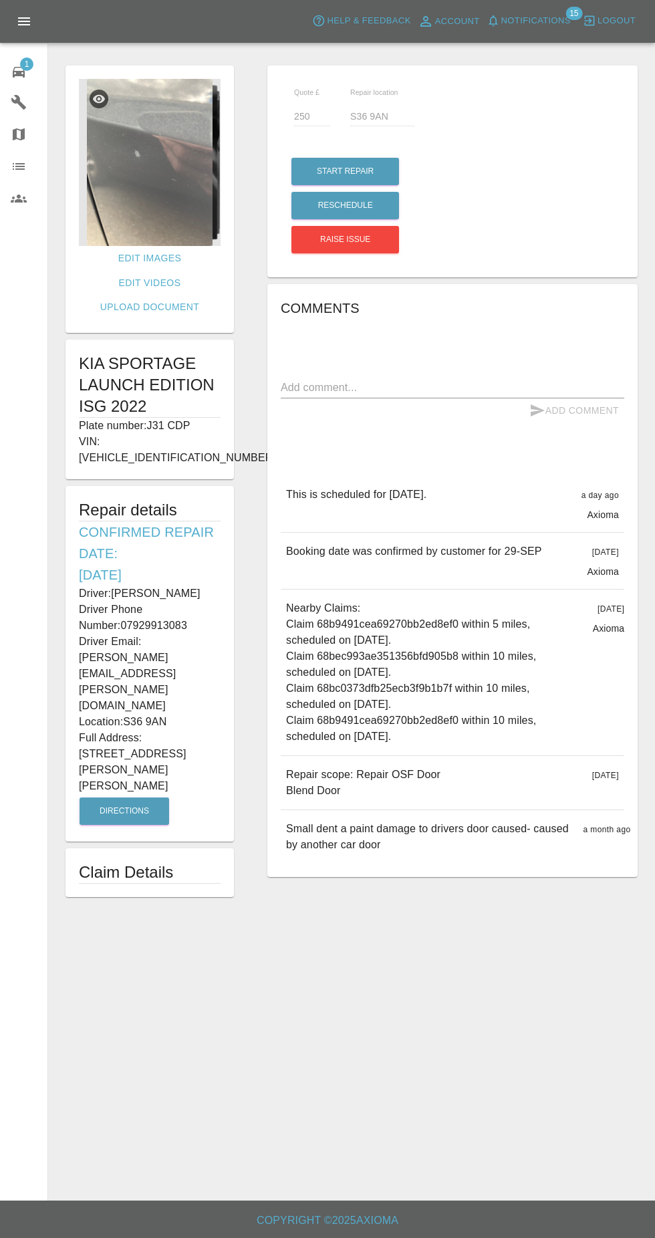
copy div "Driver: [PERSON_NAME] Driver Phone Number: 07929913083 Driver Email: [PERSON_NA…"
